Goal: Task Accomplishment & Management: Manage account settings

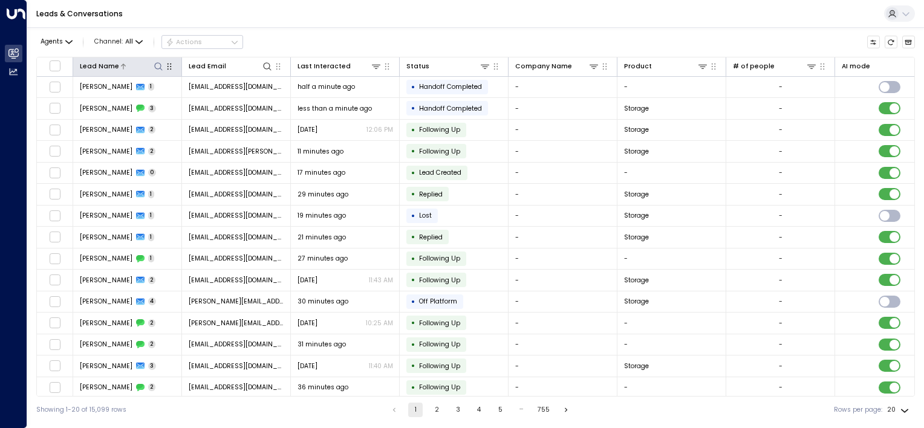
click at [161, 66] on icon at bounding box center [159, 67] width 10 height 10
type input "****"
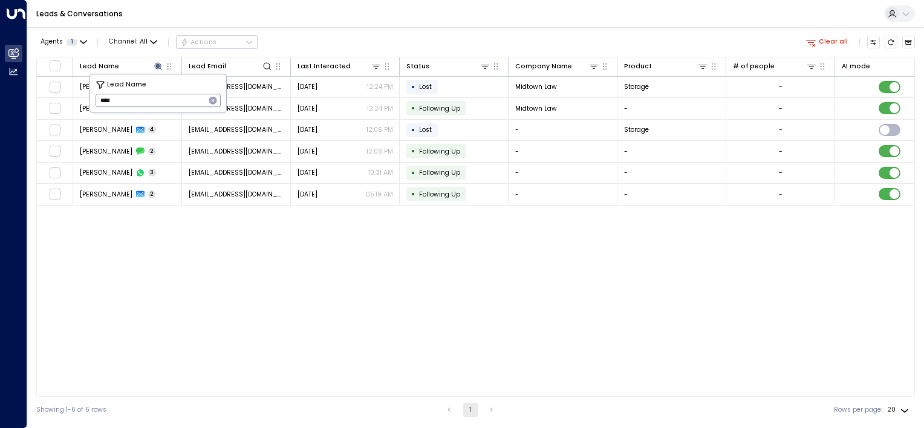
drag, startPoint x: 316, startPoint y: 334, endPoint x: 290, endPoint y: 293, distance: 48.3
click at [315, 333] on div "Lead Name Lead Email Last Interacted Status Company Name Product # of people AI…" at bounding box center [475, 227] width 879 height 340
click at [155, 63] on icon at bounding box center [159, 67] width 10 height 10
click at [216, 99] on icon "button" at bounding box center [213, 101] width 10 height 10
click at [265, 64] on icon at bounding box center [267, 67] width 10 height 10
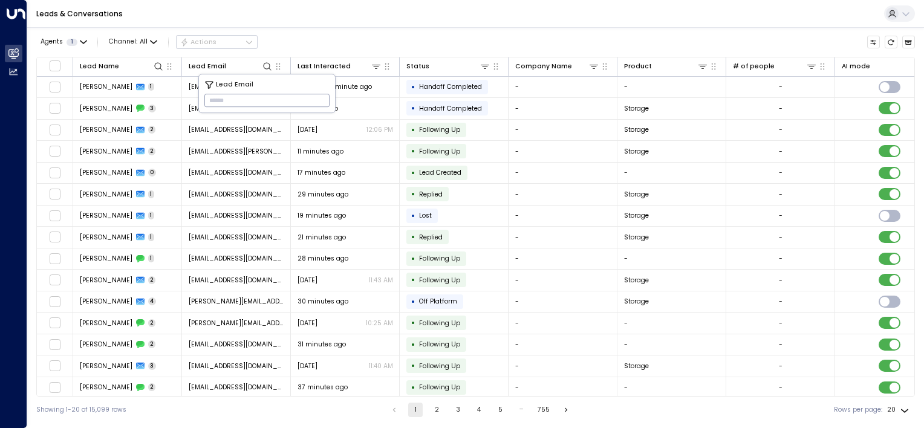
type input "**********"
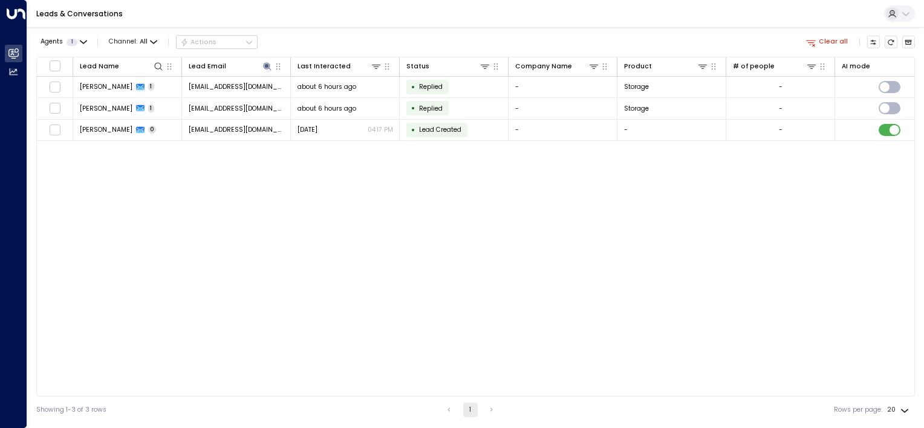
click at [239, 182] on div "Lead Name Lead Email Last Interacted Status Company Name Product # of people AI…" at bounding box center [475, 227] width 879 height 340
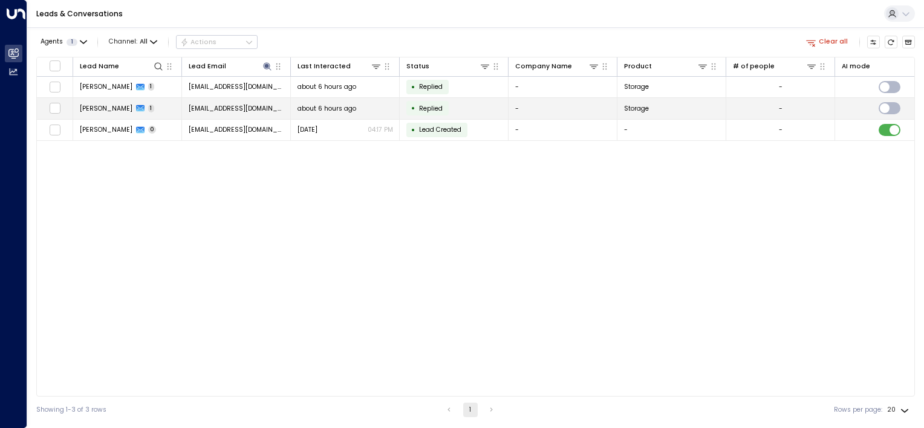
click at [553, 106] on td "-" at bounding box center [563, 108] width 109 height 21
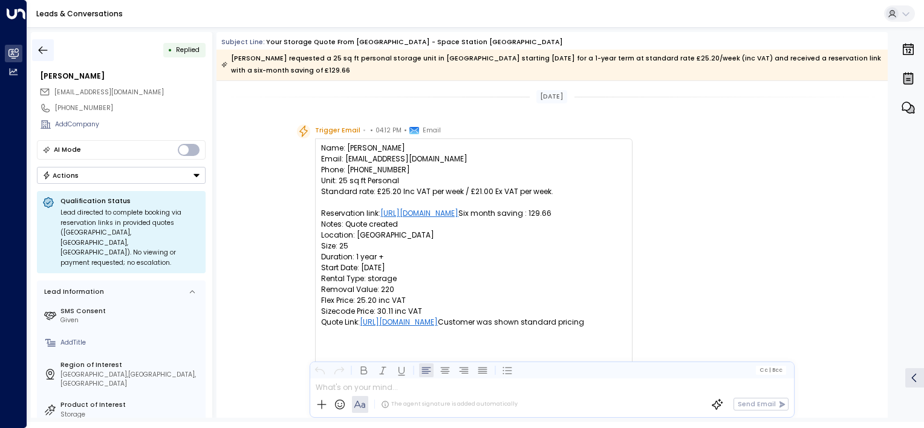
click at [44, 51] on icon "button" at bounding box center [43, 50] width 12 height 12
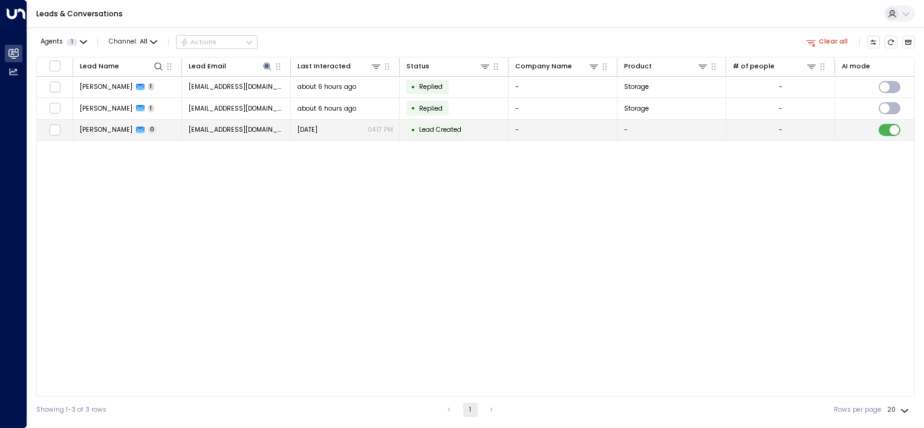
click at [483, 128] on td "• Lead Created" at bounding box center [454, 130] width 109 height 21
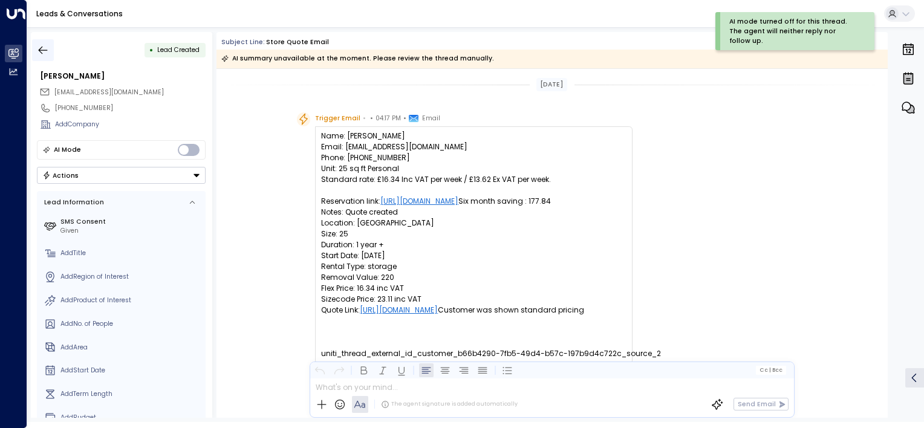
click at [47, 52] on icon "button" at bounding box center [43, 50] width 12 height 12
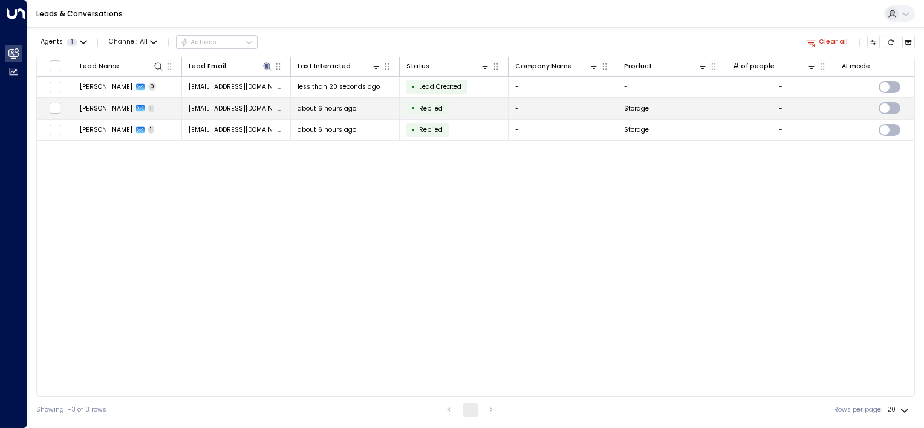
click at [454, 108] on td "• Replied" at bounding box center [454, 108] width 109 height 21
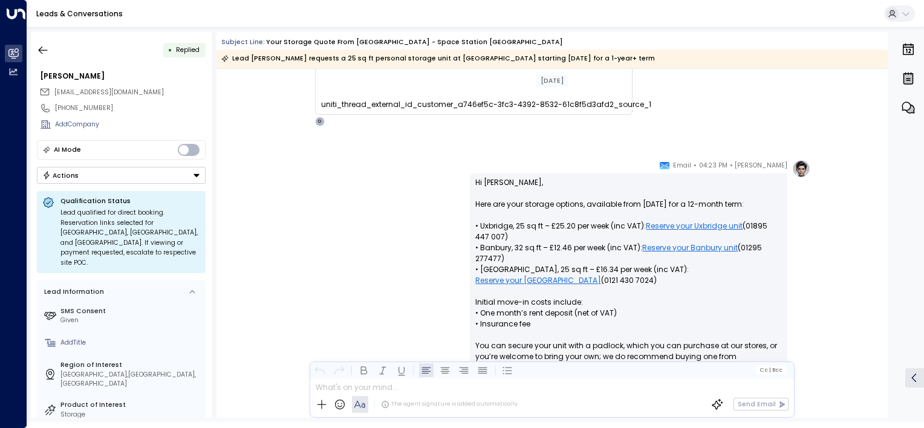
scroll to position [10, 0]
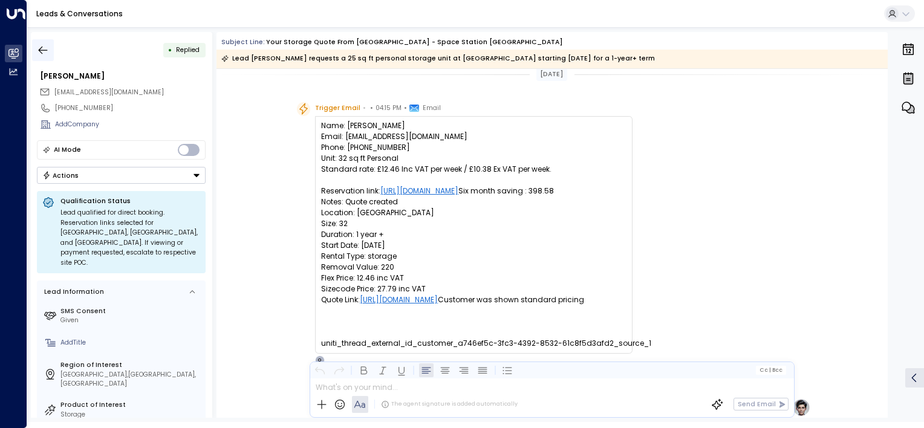
click at [44, 50] on icon "button" at bounding box center [43, 50] width 12 height 12
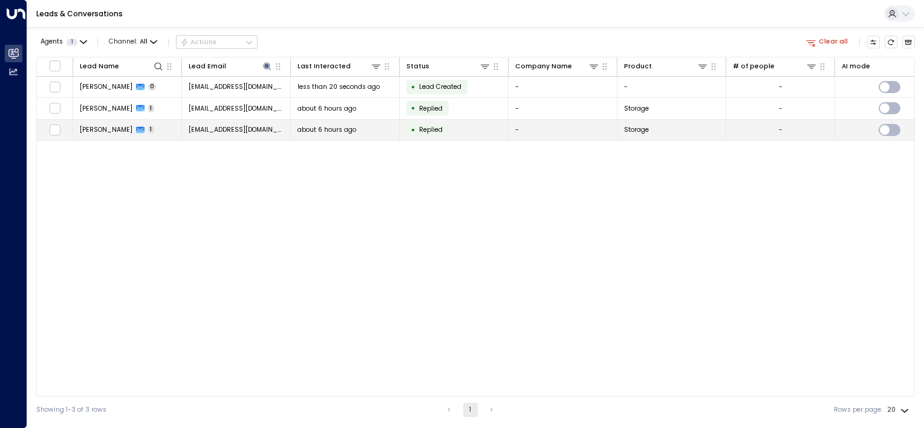
click at [449, 133] on td "• Replied" at bounding box center [454, 130] width 109 height 21
